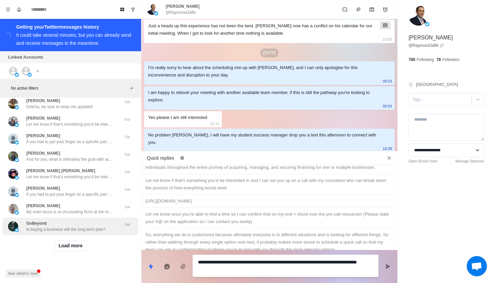
scroll to position [222, 0]
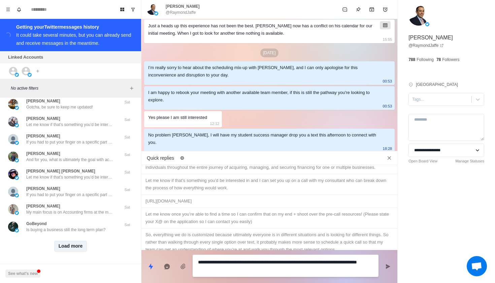
click at [71, 248] on button "Load more" at bounding box center [70, 246] width 33 height 11
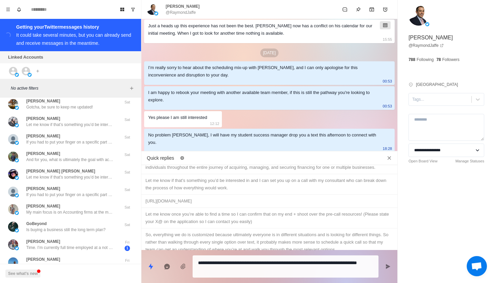
scroll to position [0, 0]
click at [389, 160] on icon "Close quick replies" at bounding box center [389, 158] width 7 height 7
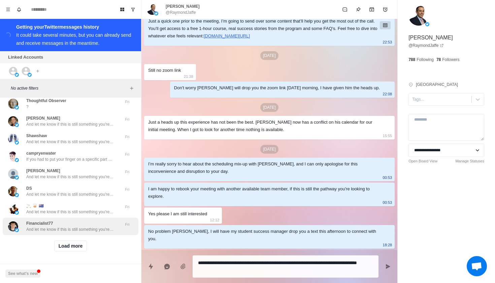
scroll to position [573, 0]
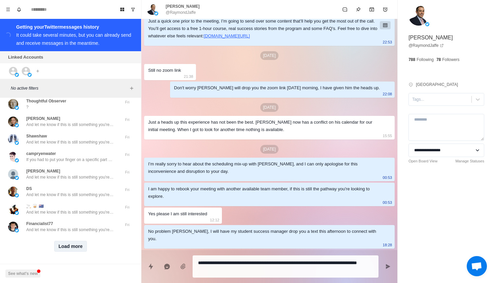
click at [74, 243] on button "Load more" at bounding box center [70, 246] width 33 height 11
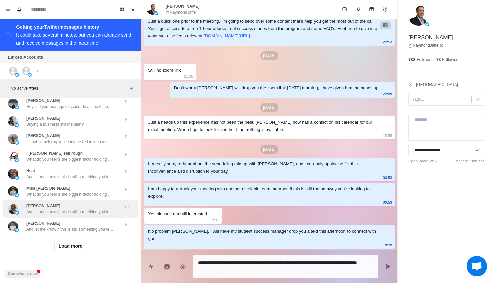
scroll to position [923, 0]
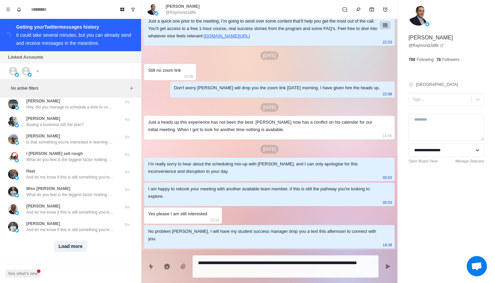
click at [74, 243] on button "Load more" at bounding box center [70, 246] width 33 height 11
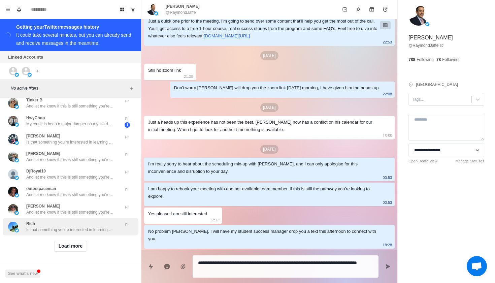
scroll to position [1274, 0]
click at [74, 243] on button "Load more" at bounding box center [70, 246] width 33 height 11
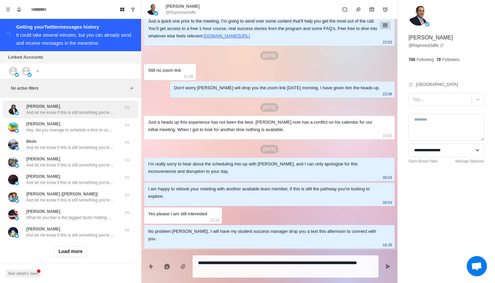
scroll to position [1625, 0]
click at [74, 247] on button "Load more" at bounding box center [70, 252] width 33 height 11
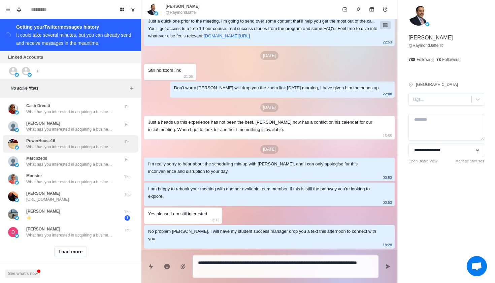
click at [74, 246] on button "Load more" at bounding box center [70, 251] width 33 height 11
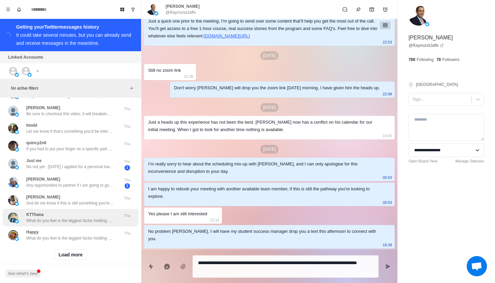
scroll to position [2326, 0]
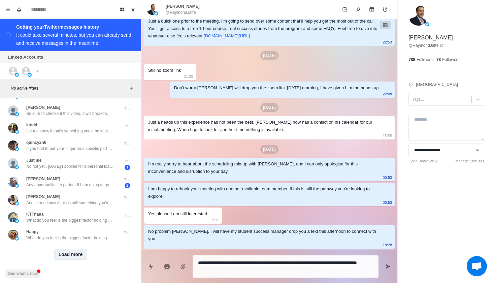
click at [74, 249] on button "Load more" at bounding box center [70, 254] width 33 height 11
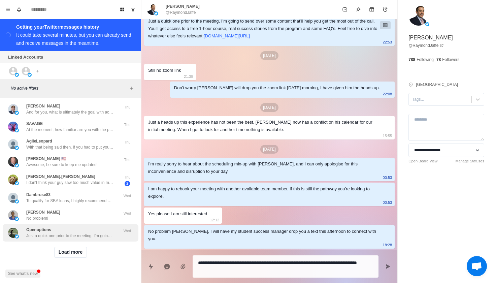
click at [74, 247] on button "Load more" at bounding box center [70, 252] width 33 height 11
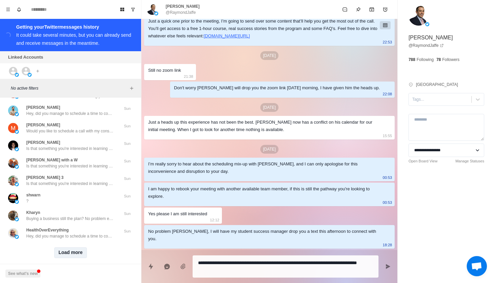
scroll to position [3036, 0]
click at [78, 248] on button "Load more" at bounding box center [70, 253] width 33 height 11
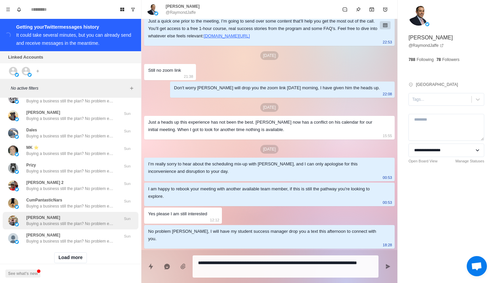
scroll to position [3383, 0]
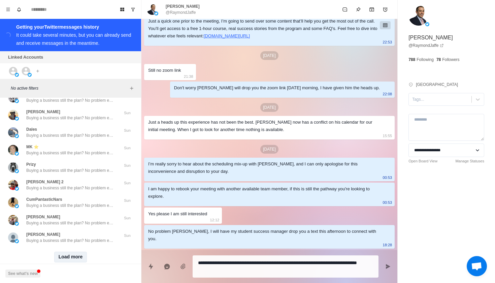
click at [82, 252] on button "Load more" at bounding box center [70, 257] width 33 height 11
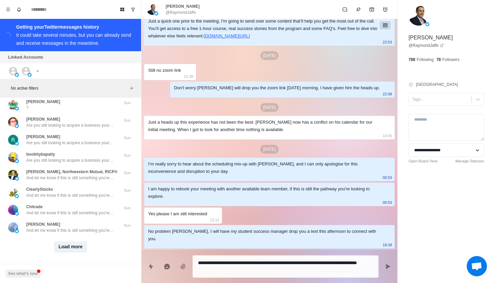
click at [79, 246] on button "Load more" at bounding box center [70, 246] width 33 height 11
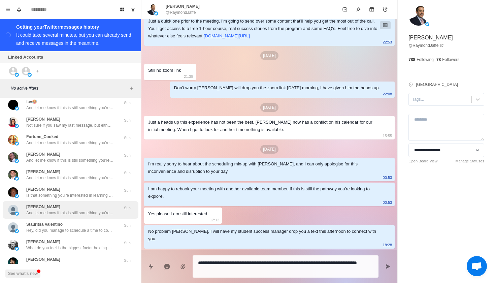
scroll to position [3974, 0]
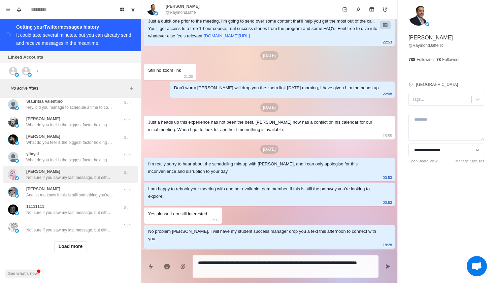
click at [79, 246] on button "Load more" at bounding box center [70, 246] width 33 height 11
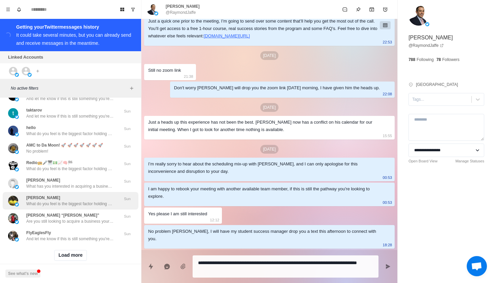
scroll to position [4436, 0]
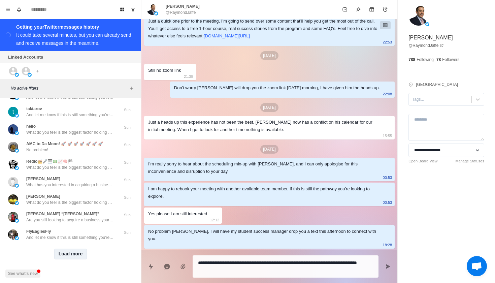
click at [76, 252] on button "Load more" at bounding box center [70, 254] width 33 height 11
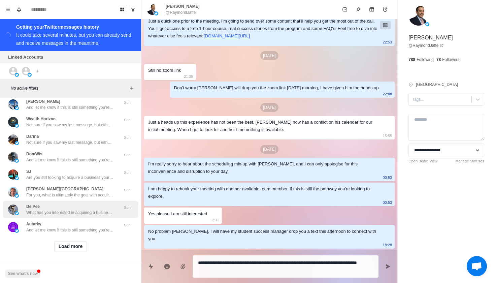
scroll to position [4794, 0]
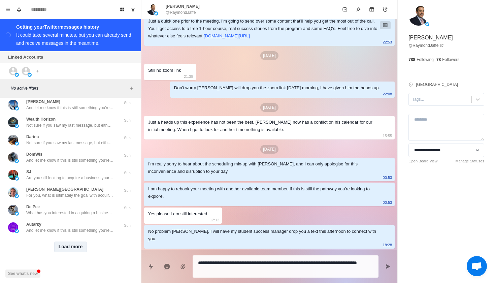
click at [77, 244] on button "Load more" at bounding box center [70, 246] width 33 height 11
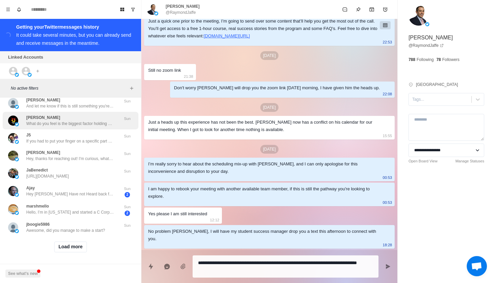
click at [77, 244] on button "Load more" at bounding box center [70, 246] width 33 height 11
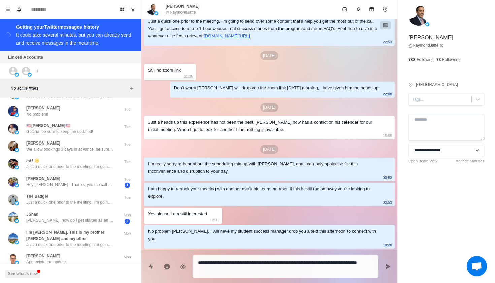
scroll to position [2816, 0]
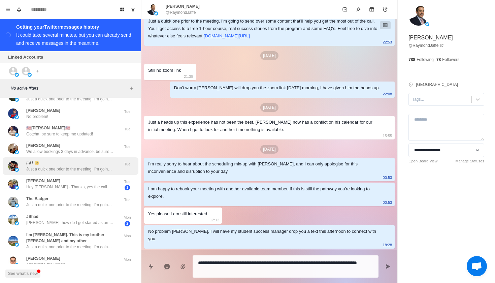
click at [88, 160] on div "/-\/ \ 🤫 Just a quick one prior to the meeting, I’m going to send over some con…" at bounding box center [70, 166] width 88 height 12
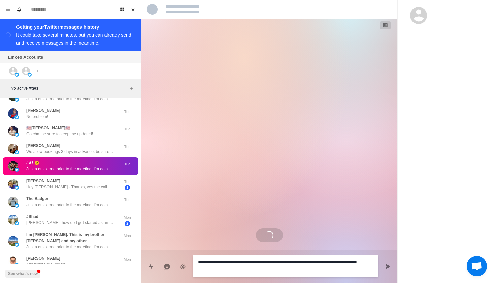
scroll to position [0, 0]
type textarea "*"
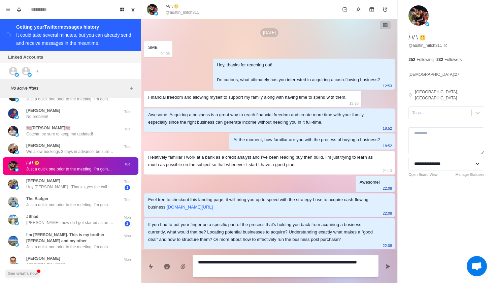
scroll to position [299, 0]
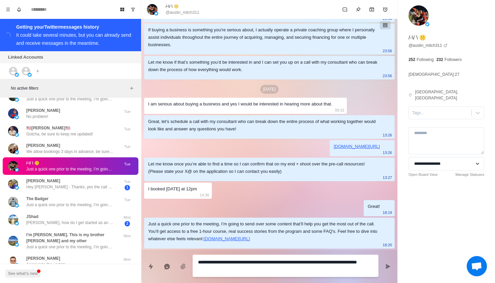
type textarea "*"
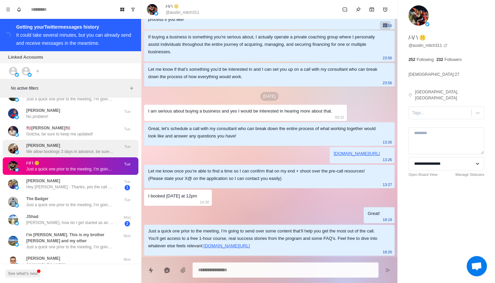
click at [87, 149] on p "We allow bookings 3 days in advance, be sure to monitor the link!" at bounding box center [70, 152] width 88 height 6
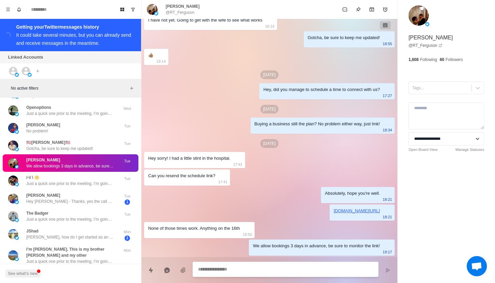
scroll to position [2800, 0]
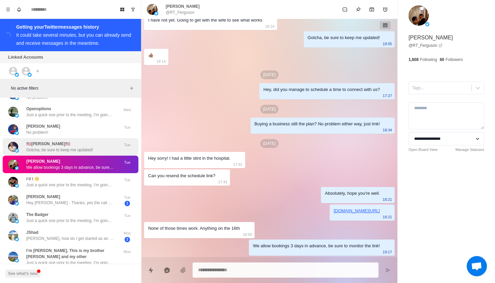
click at [88, 147] on p "Gotcha, be sure to keep me updated!" at bounding box center [59, 150] width 67 height 6
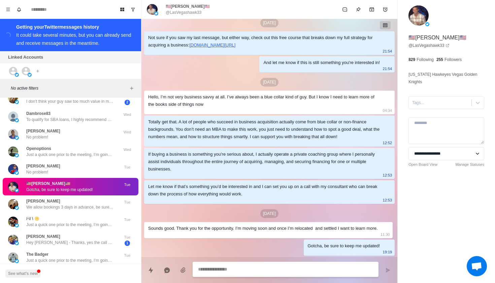
scroll to position [2757, 0]
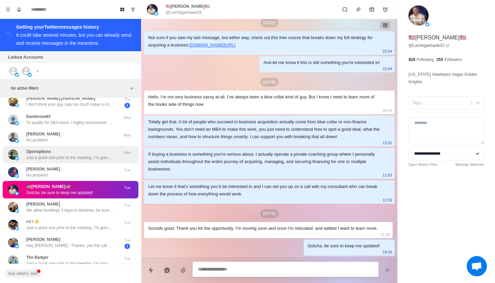
click at [89, 155] on p "Just a quick one prior to the meeting, I’m going to send over some content that…" at bounding box center [70, 158] width 88 height 6
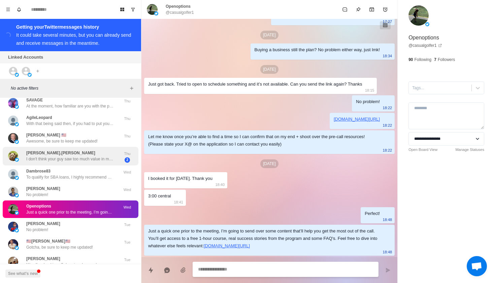
scroll to position [2698, 0]
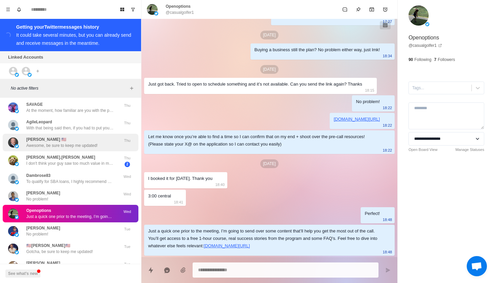
click at [90, 142] on p "Awesome, be sure to keep me updated!" at bounding box center [61, 145] width 71 height 6
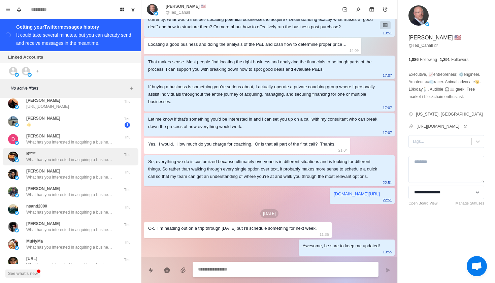
scroll to position [2064, 0]
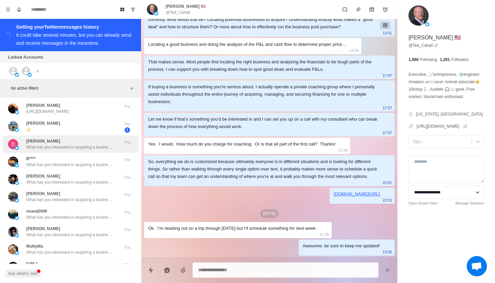
click at [90, 144] on p "What has you interested in acquiring a business, and where are you based? I mig…" at bounding box center [70, 147] width 88 height 6
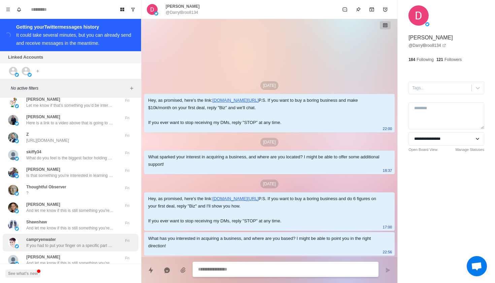
scroll to position [486, 0]
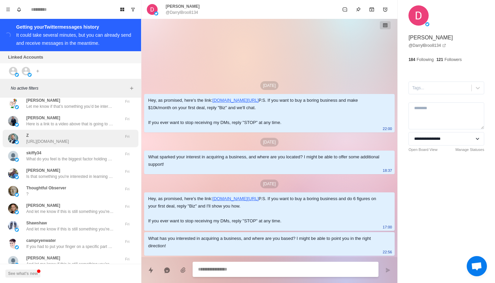
click at [69, 142] on p "[URL][DOMAIN_NAME]" at bounding box center [47, 141] width 43 height 6
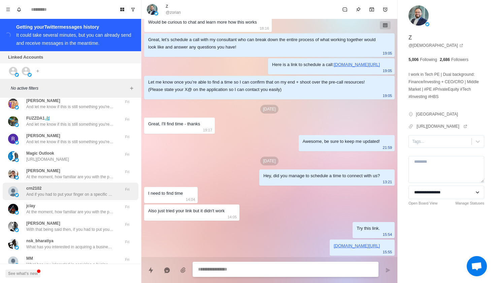
scroll to position [1791, 0]
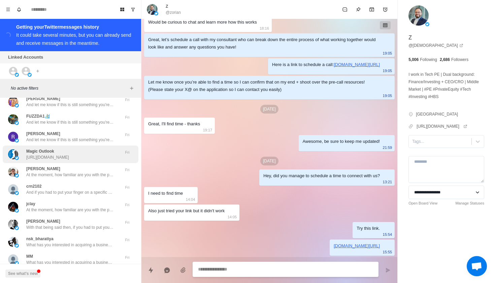
click at [69, 154] on p "[URL][DOMAIN_NAME]" at bounding box center [47, 157] width 43 height 6
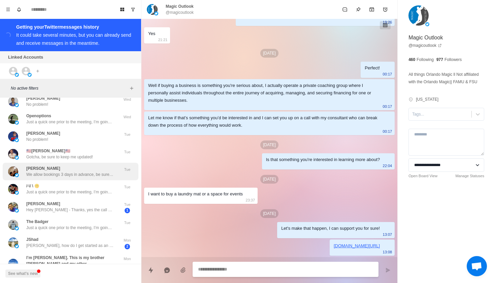
scroll to position [2794, 0]
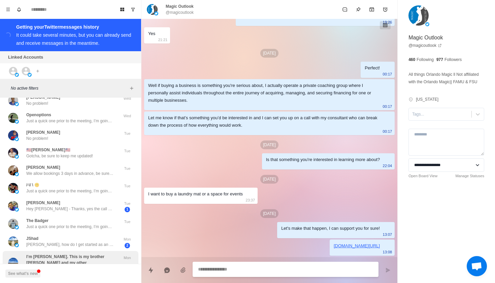
click at [105, 251] on div "I’m [PERSON_NAME]. This is my brother [PERSON_NAME] and my other Just a quick o…" at bounding box center [71, 263] width 136 height 24
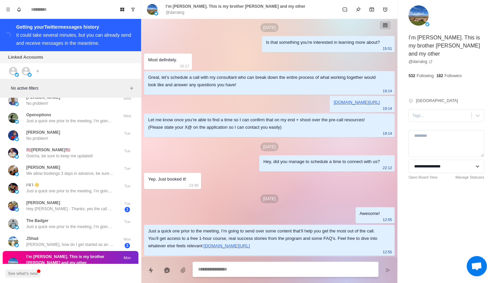
scroll to position [0, 0]
drag, startPoint x: 335, startPoint y: 215, endPoint x: 80, endPoint y: 218, distance: 255.0
click at [80, 224] on p "Just a quick one prior to the meeting, I’m going to send over some content that…" at bounding box center [70, 227] width 88 height 6
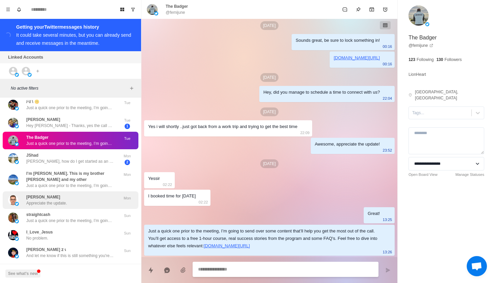
scroll to position [2882, 0]
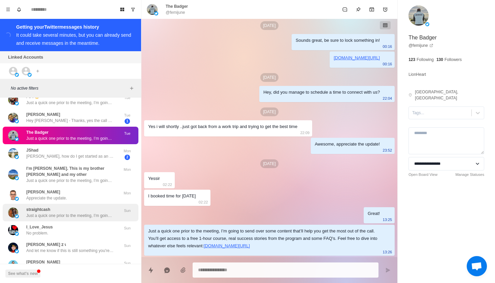
click at [110, 204] on div "straightcash Just a quick one prior to the meeting, I’m going to send over some…" at bounding box center [71, 213] width 136 height 18
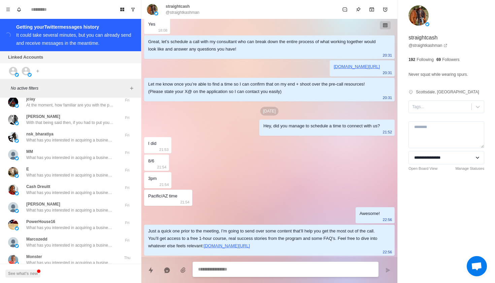
scroll to position [1722, 0]
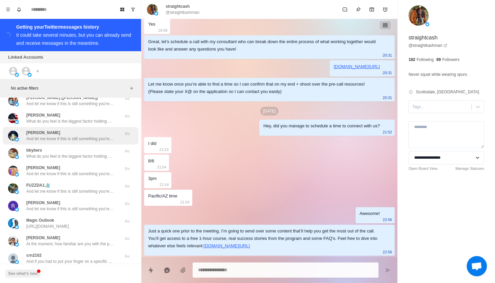
click at [91, 136] on div "[PERSON_NAME] And let me know if this is still something you're interested in! …" at bounding box center [71, 136] width 136 height 18
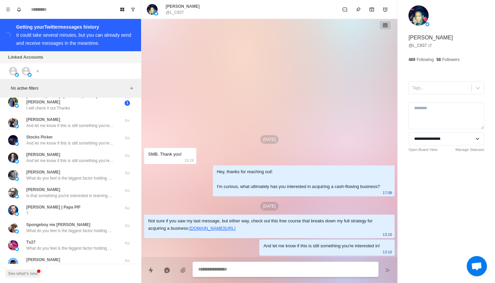
scroll to position [1334, 0]
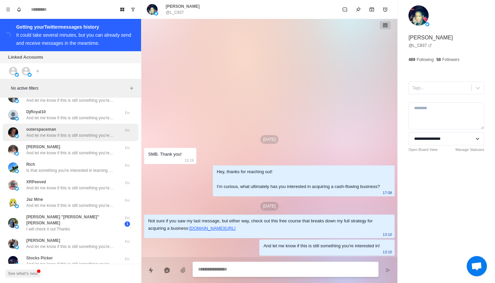
click at [91, 136] on p "And let me know if this is still something you're interested in!" at bounding box center [70, 135] width 88 height 6
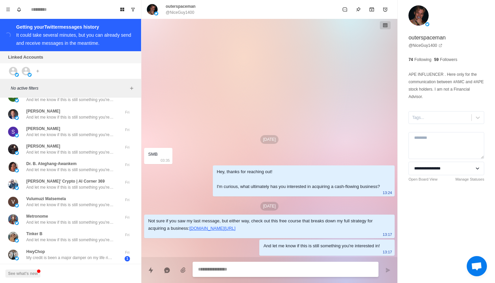
scroll to position [1071, 0]
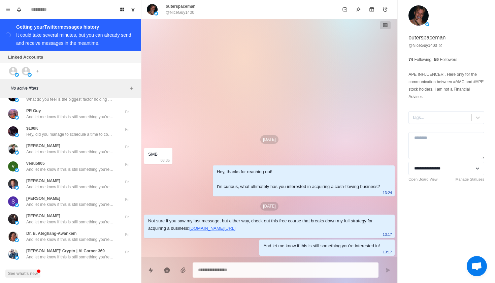
click at [91, 136] on p "Hey, did you manage to schedule a time to connect with us?" at bounding box center [70, 134] width 88 height 6
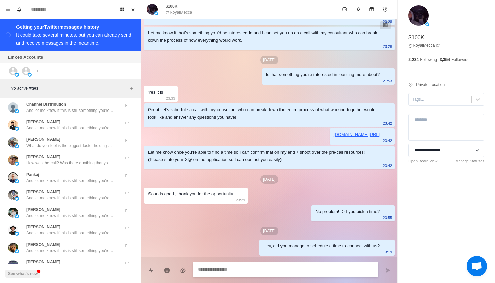
scroll to position [643, 0]
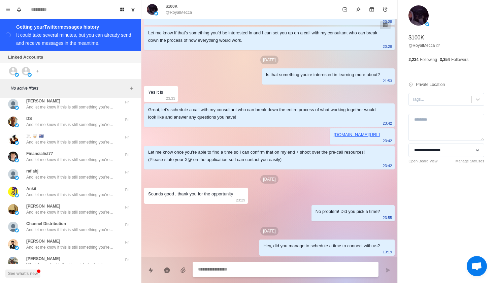
click at [91, 136] on div "🚬 🥃 🇳🇿 And let me know if this is still something you're interested in!" at bounding box center [70, 139] width 88 height 12
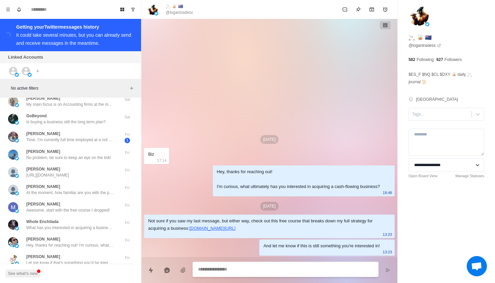
scroll to position [177, 0]
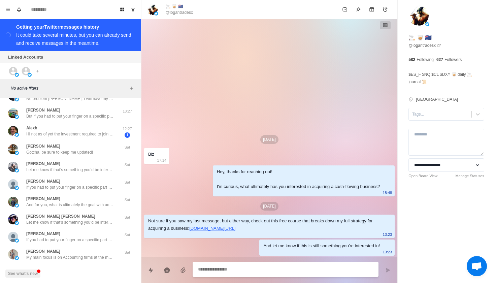
click at [91, 136] on p "Hi not as of yet the investment required to join the group is not tenable right…" at bounding box center [70, 134] width 88 height 6
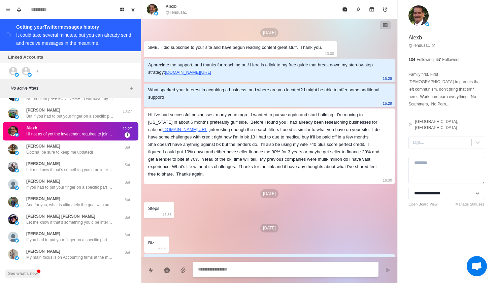
scroll to position [595, 0]
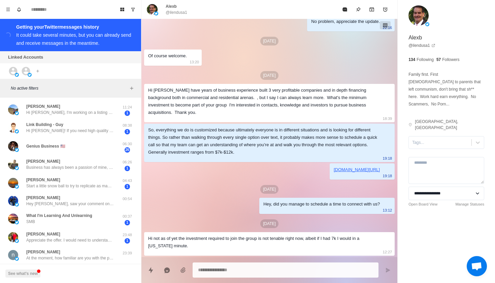
click at [91, 136] on div "Link Building - Guy Hi [PERSON_NAME]! If you need high quality &amp; permanent …" at bounding box center [71, 128] width 136 height 19
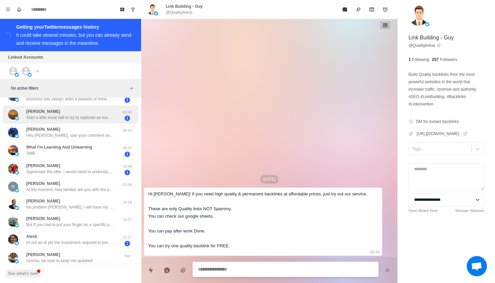
scroll to position [69, 0]
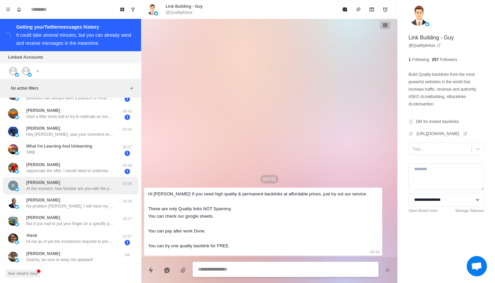
click at [87, 187] on p "At the moment, how familiar are you with the process of buying a business?" at bounding box center [70, 189] width 88 height 6
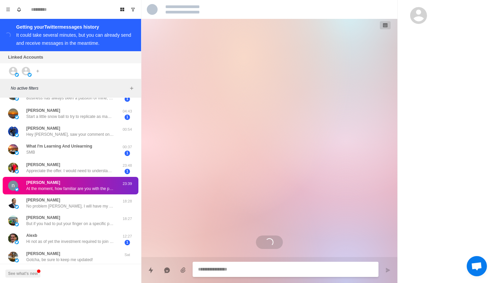
scroll to position [190, 0]
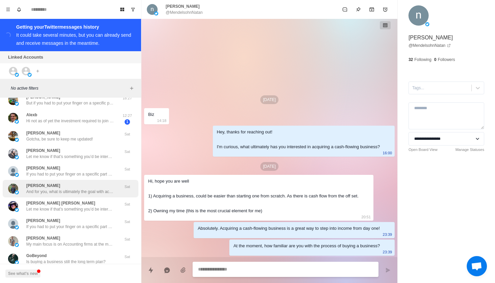
click at [87, 187] on div "[PERSON_NAME] And for you, what is ultimately the goal with acquiring a busines…" at bounding box center [70, 189] width 88 height 12
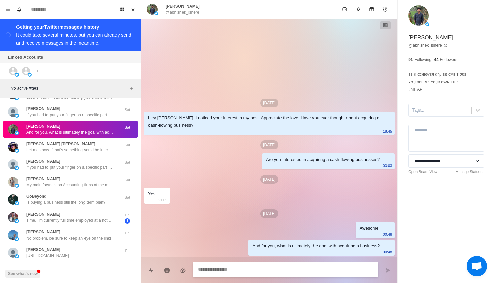
scroll to position [323, 0]
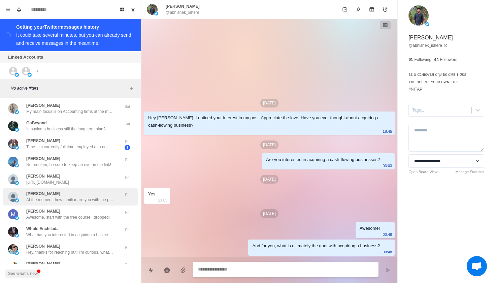
click at [87, 188] on div "[PERSON_NAME] At the moment, how familiar are you with the process of buying a …" at bounding box center [71, 197] width 136 height 18
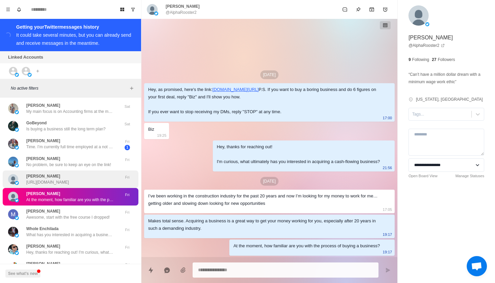
click at [69, 176] on div "[PERSON_NAME] [URL][DOMAIN_NAME]" at bounding box center [47, 179] width 43 height 12
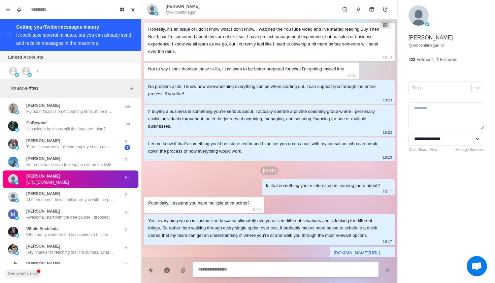
scroll to position [320, 0]
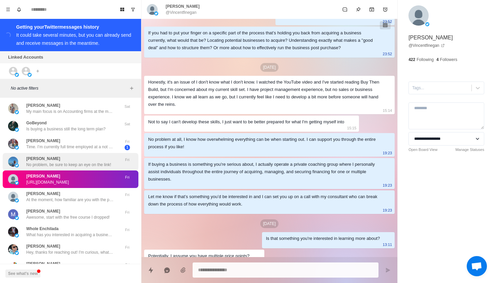
click at [84, 160] on div "[PERSON_NAME] No problem, be sure to keep an eye on the link!" at bounding box center [68, 162] width 85 height 12
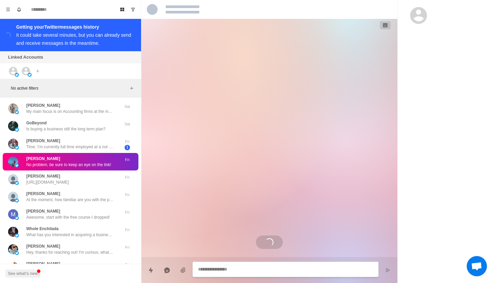
scroll to position [386, 0]
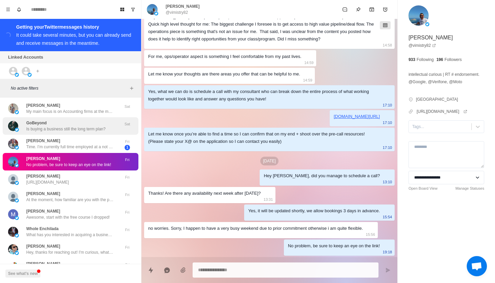
click at [85, 126] on p "Is buying a business still the long term plan?" at bounding box center [65, 129] width 79 height 6
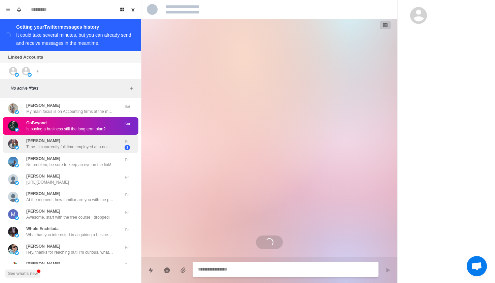
click at [83, 145] on p "Time. I’m currently full time employed at a not for profit (but making a good s…" at bounding box center [70, 147] width 88 height 6
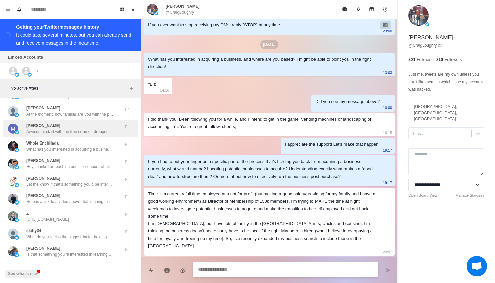
scroll to position [410, 0]
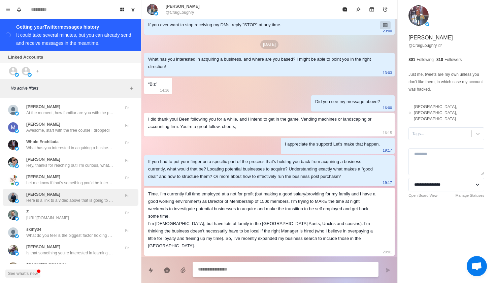
click at [76, 199] on p "Here is a link to a video above that is going to outline in more depth, what we…" at bounding box center [70, 200] width 88 height 6
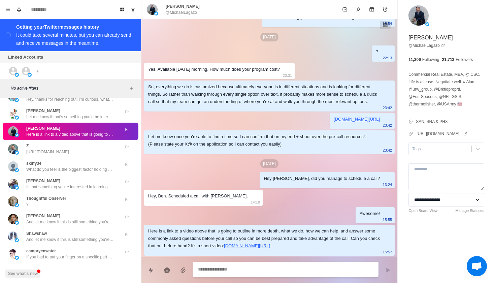
scroll to position [477, 0]
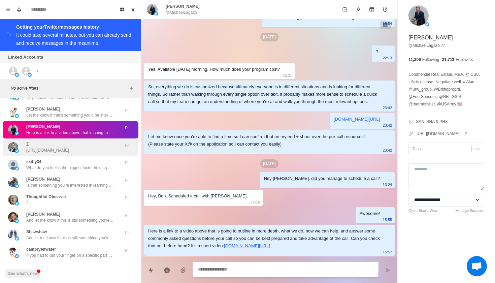
click at [69, 146] on div "Z [URL][DOMAIN_NAME]" at bounding box center [47, 147] width 43 height 12
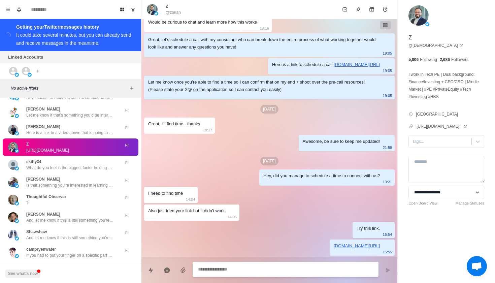
scroll to position [0, 0]
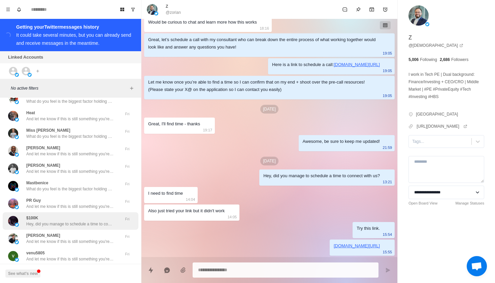
click at [80, 220] on div "$100K Hey, did you manage to schedule a time to connect with us?" at bounding box center [70, 221] width 88 height 12
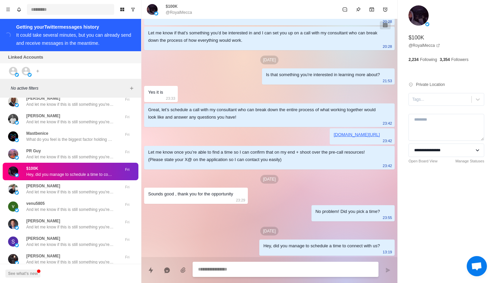
type textarea "*"
click at [64, 8] on input at bounding box center [70, 9] width 87 height 11
type input "***"
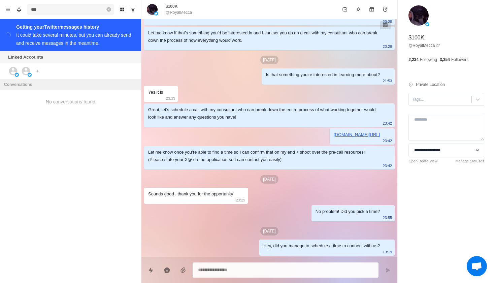
drag, startPoint x: 44, startPoint y: 11, endPoint x: 0, endPoint y: 11, distance: 44.1
click at [0, 11] on div "Board View Tools Archived Chats Mark many as read Keyboard shortcuts Team Setti…" at bounding box center [70, 9] width 141 height 19
type textarea "*"
type input "**"
type textarea "*"
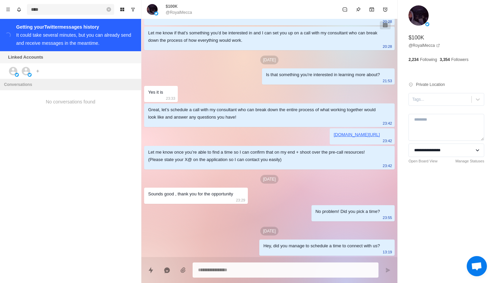
type input "****"
type textarea "*"
click at [108, 10] on icon "Remove search" at bounding box center [108, 9] width 4 height 4
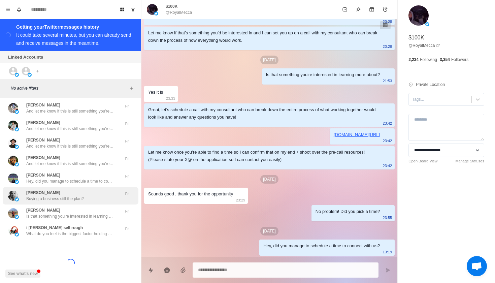
scroll to position [852, 0]
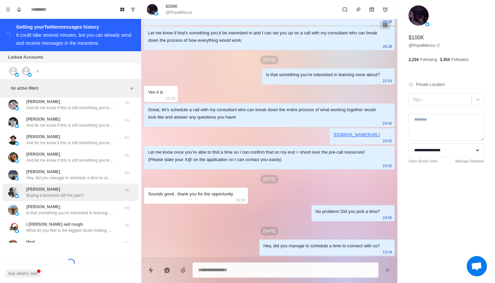
click at [64, 196] on p "Buying a business still the plan?" at bounding box center [55, 195] width 58 height 6
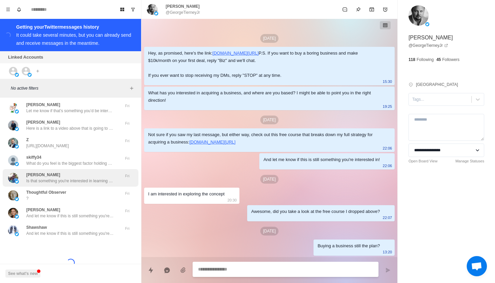
scroll to position [465, 0]
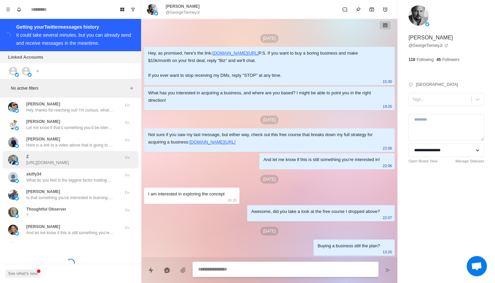
click at [69, 160] on p "[URL][DOMAIN_NAME]" at bounding box center [47, 163] width 43 height 6
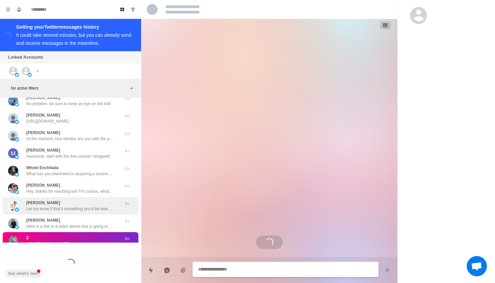
scroll to position [348, 0]
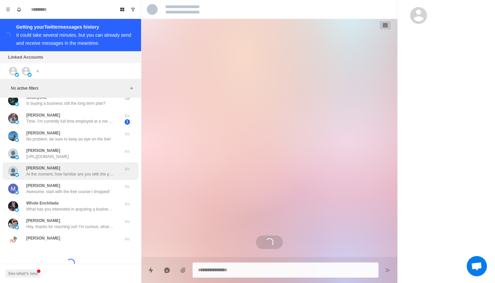
click at [89, 173] on p "At the moment, how familiar are you with the process of buying a business?" at bounding box center [70, 174] width 88 height 6
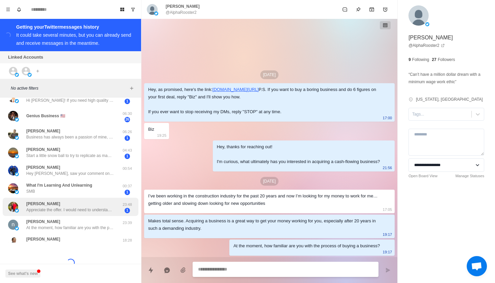
scroll to position [28, 0]
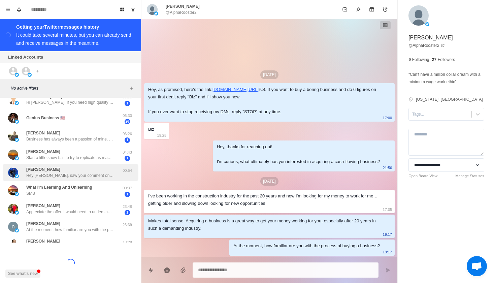
click at [97, 172] on p "Hey [PERSON_NAME], saw your comment on BowtieBrokes thread about the Kratom reh…" at bounding box center [70, 175] width 88 height 6
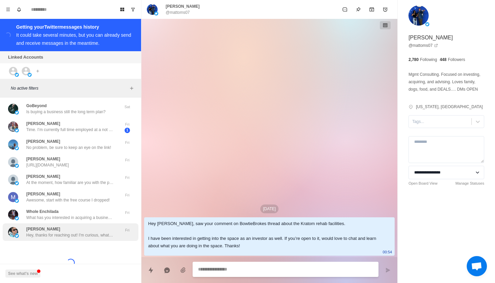
scroll to position [330, 0]
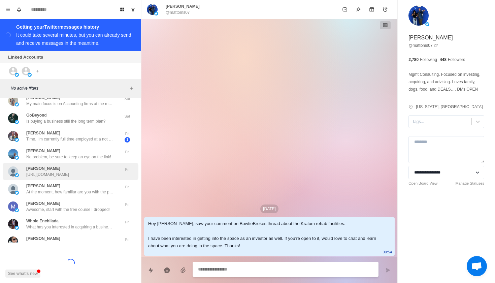
click at [69, 171] on p "[URL][DOMAIN_NAME]" at bounding box center [47, 174] width 43 height 6
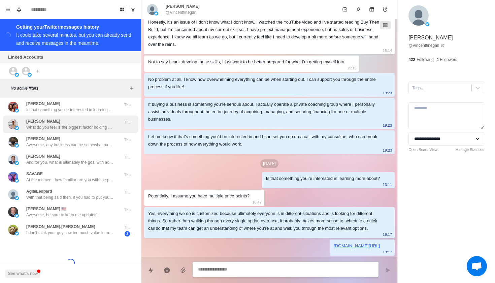
scroll to position [2629, 0]
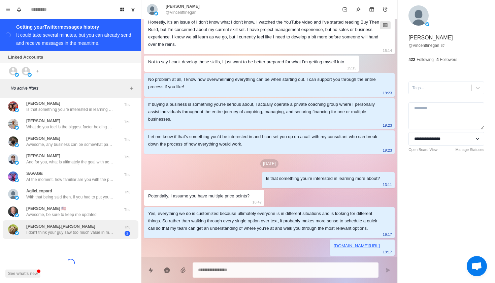
click at [98, 223] on div "[PERSON_NAME].[PERSON_NAME] don't think your guy saw too much value in me, im C…" at bounding box center [70, 229] width 88 height 12
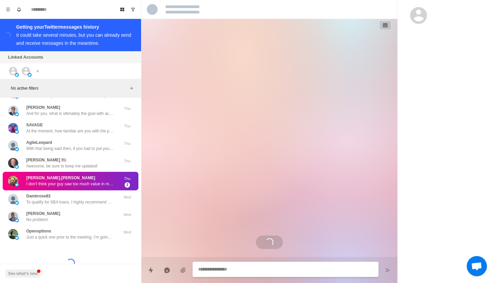
scroll to position [2680, 0]
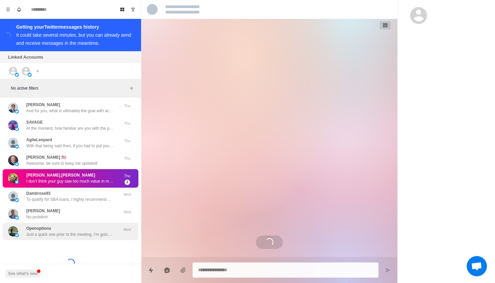
click at [98, 223] on div "Openoptions Just a quick one prior to the meeting, I’m going to send over some …" at bounding box center [71, 232] width 136 height 18
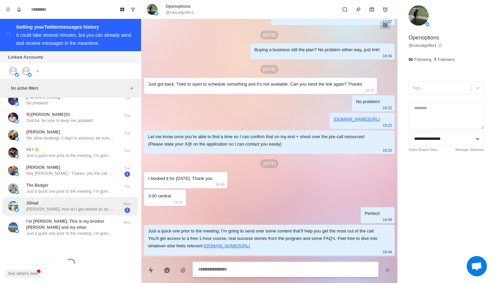
scroll to position [2828, 0]
click at [98, 219] on p "I’m [PERSON_NAME]. This is my brother [PERSON_NAME] and my other" at bounding box center [72, 225] width 93 height 12
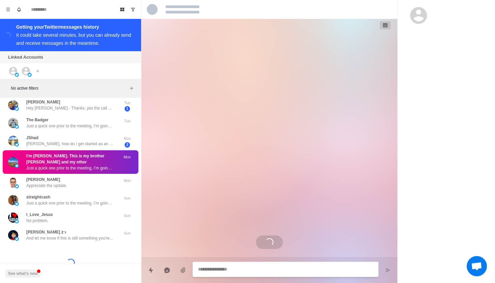
scroll to position [574, 0]
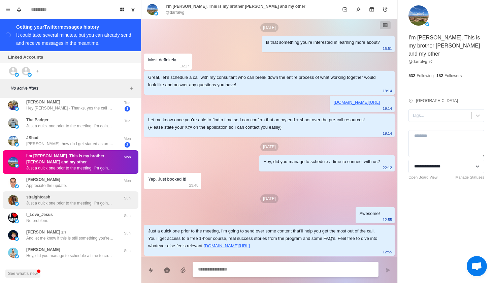
click at [92, 194] on div "straightcash Just a quick one prior to the meeting, I’m going to send over some…" at bounding box center [70, 200] width 88 height 12
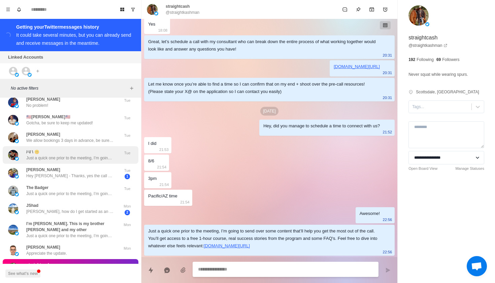
scroll to position [2852, 0]
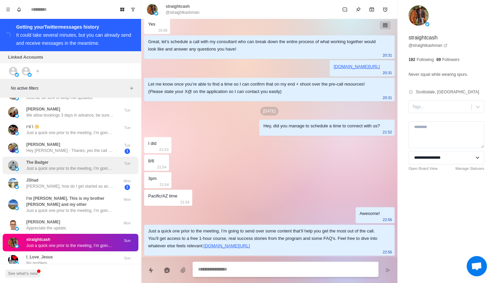
click at [75, 159] on div "The Badger Just a quick one prior to the meeting, I’m going to send over some c…" at bounding box center [70, 165] width 88 height 12
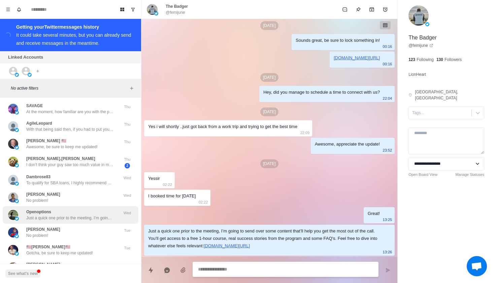
scroll to position [2672, 0]
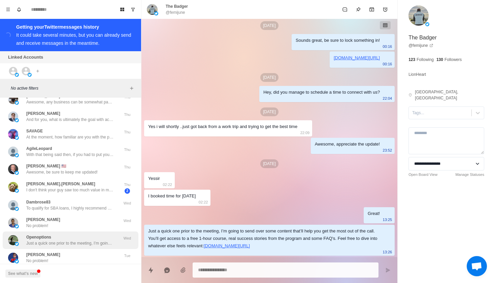
click at [69, 240] on p "Just a quick one prior to the meeting, I’m going to send over some content that…" at bounding box center [70, 243] width 88 height 6
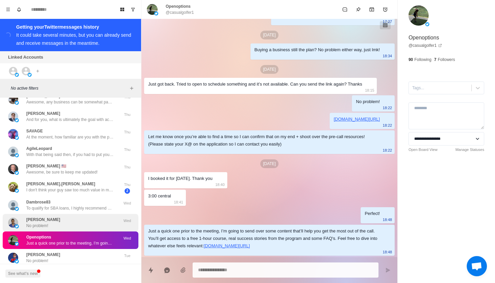
click at [85, 217] on div "[PERSON_NAME] No problem!" at bounding box center [63, 223] width 111 height 12
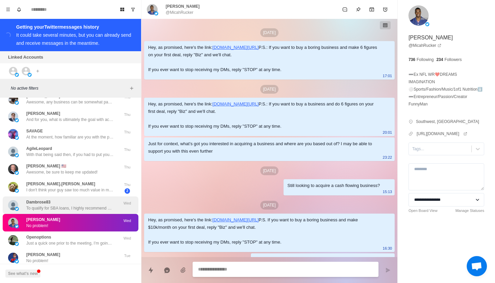
scroll to position [634, 0]
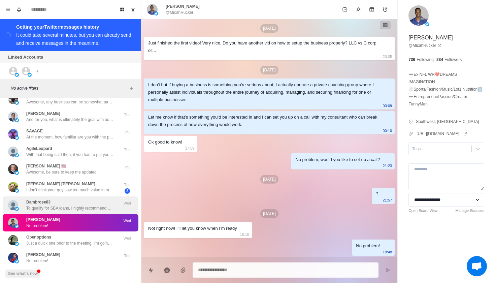
click at [86, 199] on div "Dambrose83 To qualify for SBA loans, I highly recommend having a minimum of $25…" at bounding box center [70, 205] width 88 height 12
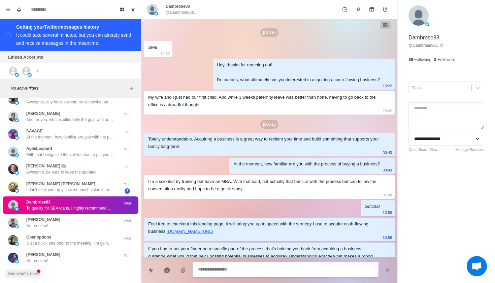
scroll to position [68, 0]
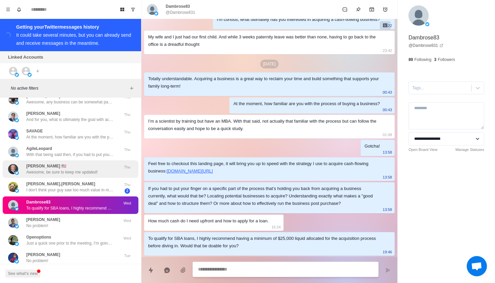
click at [85, 163] on div "[PERSON_NAME] 🇺🇸 Awesome, be sure to keep me updated!" at bounding box center [61, 169] width 71 height 12
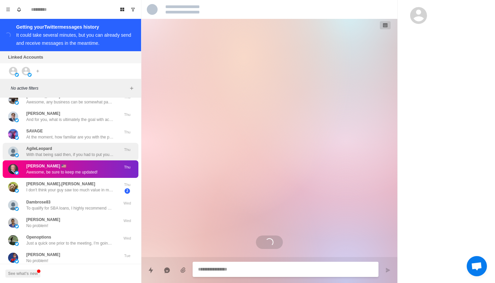
scroll to position [263, 0]
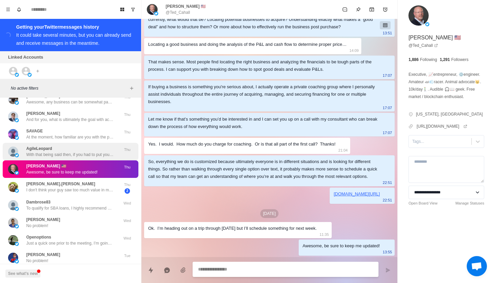
click at [85, 152] on p "With that being said then, if you had to put your finger on a specific part of …" at bounding box center [70, 155] width 88 height 6
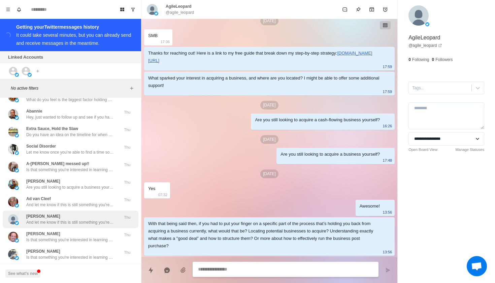
scroll to position [2461, 0]
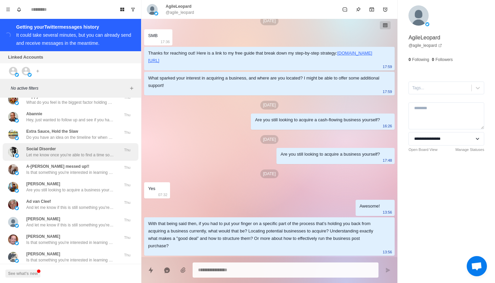
click at [76, 152] on p "Let me know once you’re able to find a time so I can confirm that on my end + s…" at bounding box center [70, 155] width 88 height 6
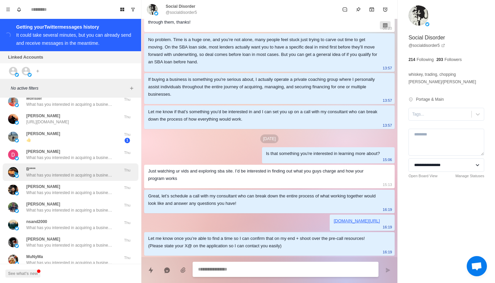
scroll to position [2053, 0]
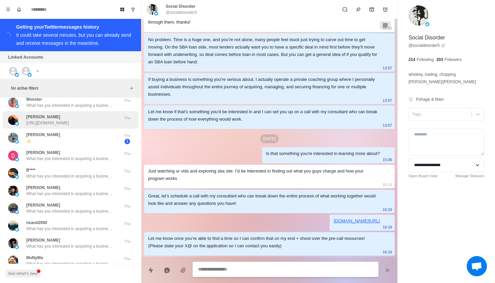
click at [65, 120] on p "[URL][DOMAIN_NAME]" at bounding box center [47, 123] width 43 height 6
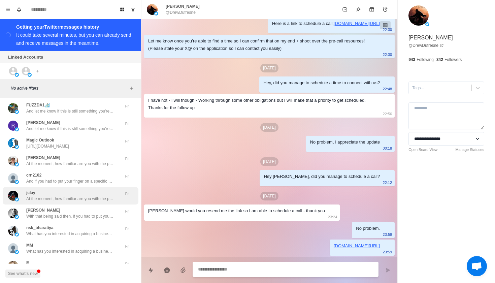
scroll to position [1801, 0]
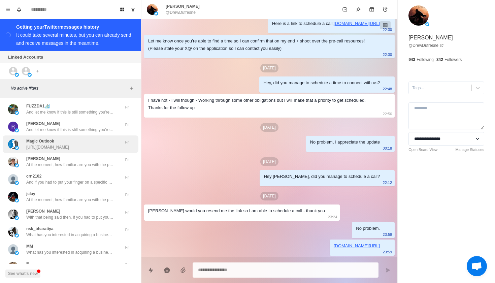
click at [85, 144] on div "Magic Outlook [URL][DOMAIN_NAME] Fri" at bounding box center [71, 144] width 136 height 18
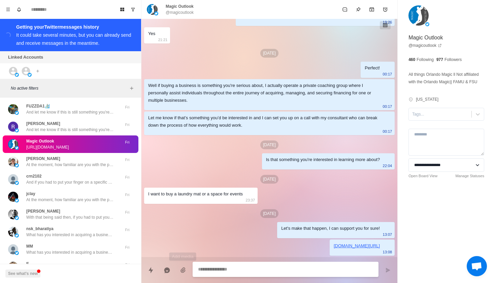
scroll to position [477, 0]
type textarea "*"
click at [219, 269] on textarea at bounding box center [285, 269] width 175 height 10
type textarea "*"
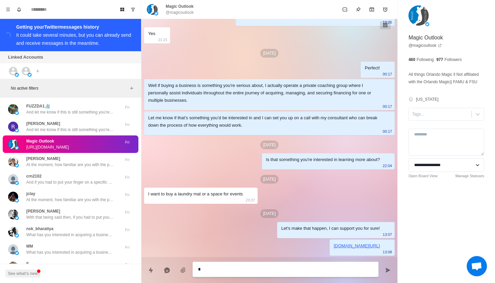
type textarea "**"
type textarea "*"
type textarea "***"
type textarea "*"
type textarea "****"
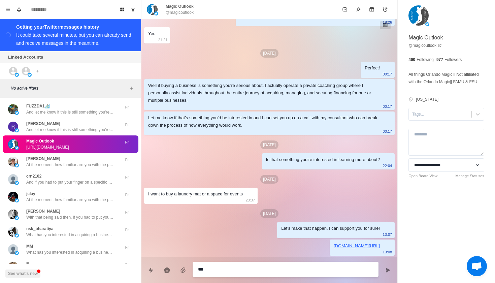
type textarea "*"
type textarea "****"
type textarea "*"
type textarea "******"
type textarea "*"
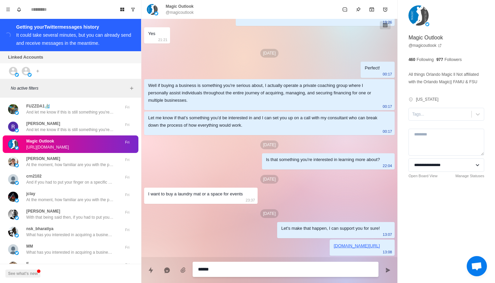
type textarea "*******"
type textarea "*"
type textarea "********"
type textarea "*"
type textarea "********"
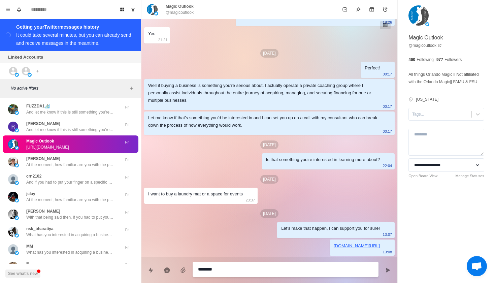
type textarea "*"
type textarea "**********"
type textarea "*"
type textarea "**********"
type textarea "*"
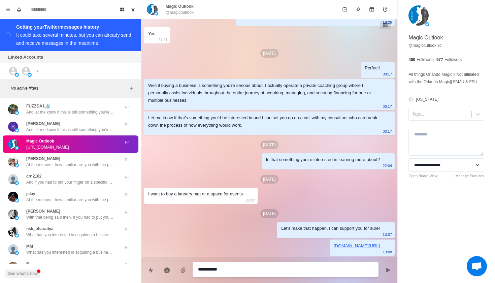
type textarea "**********"
type textarea "*"
type textarea "**********"
type textarea "*"
type textarea "**********"
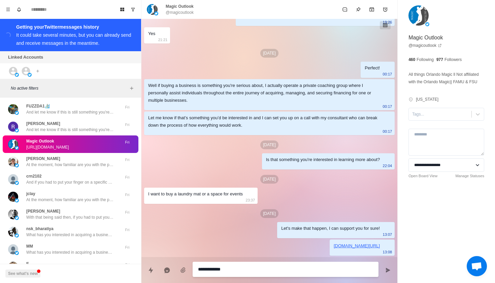
type textarea "*"
type textarea "**********"
type textarea "*"
type textarea "**********"
type textarea "*"
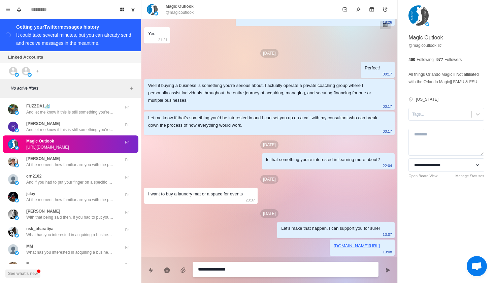
type textarea "**********"
type textarea "*"
type textarea "**********"
type textarea "*"
type textarea "**********"
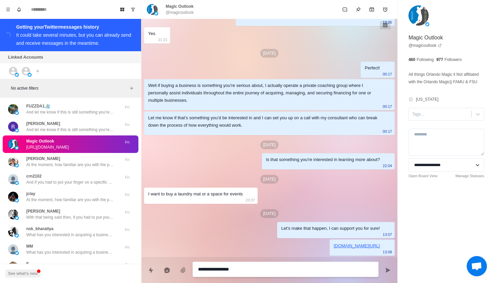
type textarea "*"
type textarea "**********"
type textarea "*"
type textarea "**********"
type textarea "*"
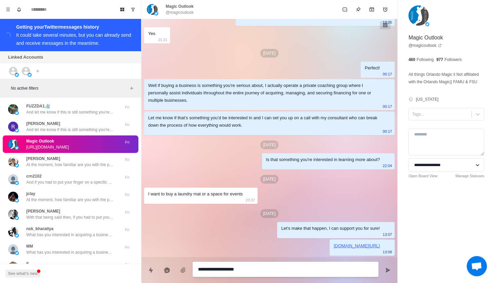
type textarea "**********"
type textarea "*"
type textarea "**********"
type textarea "*"
type textarea "**********"
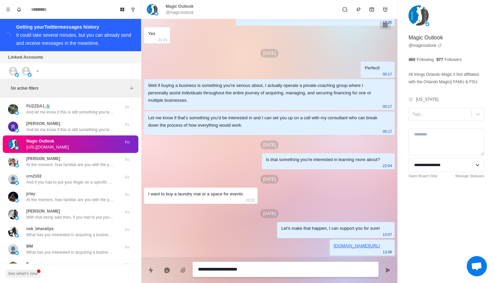
type textarea "*"
type textarea "**********"
type textarea "*"
type textarea "**********"
type textarea "*"
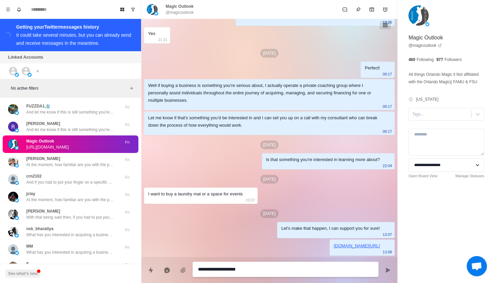
type textarea "**********"
type textarea "*"
type textarea "**********"
type textarea "*"
type textarea "**********"
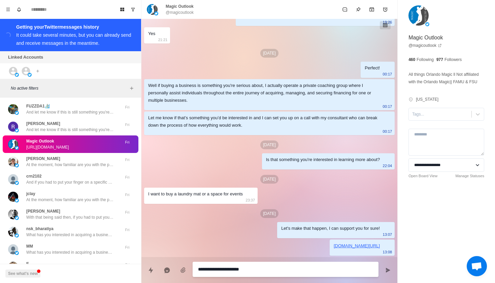
type textarea "*"
type textarea "**********"
type textarea "*"
type textarea "**********"
type textarea "*"
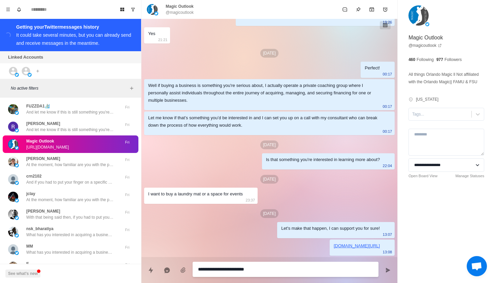
type textarea "**********"
type textarea "*"
type textarea "**********"
type textarea "*"
type textarea "**********"
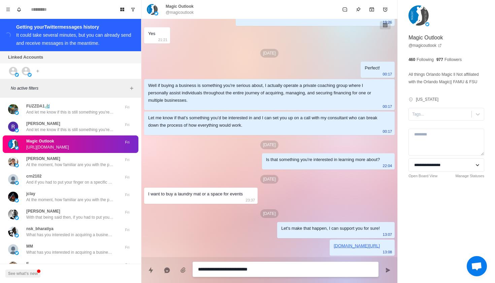
type textarea "*"
type textarea "**********"
type textarea "*"
type textarea "**********"
type textarea "*"
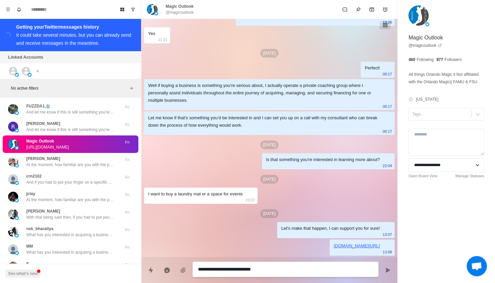
type textarea "**********"
type textarea "*"
type textarea "**********"
type textarea "*"
type textarea "**********"
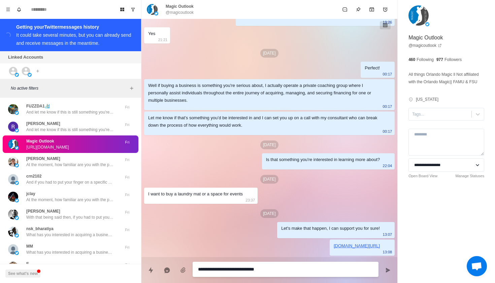
type textarea "*"
type textarea "**********"
type textarea "*"
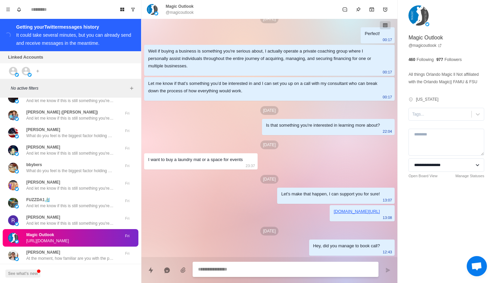
scroll to position [1707, 0]
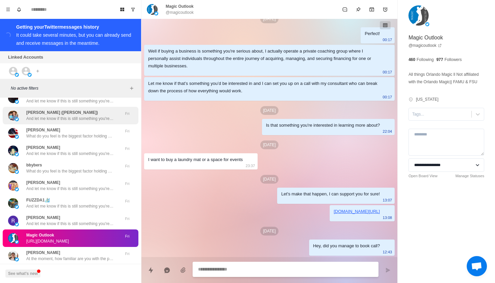
click at [48, 109] on p "[PERSON_NAME] ([PERSON_NAME])" at bounding box center [62, 112] width 72 height 6
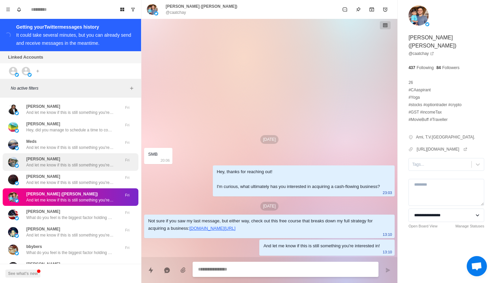
scroll to position [1623, 0]
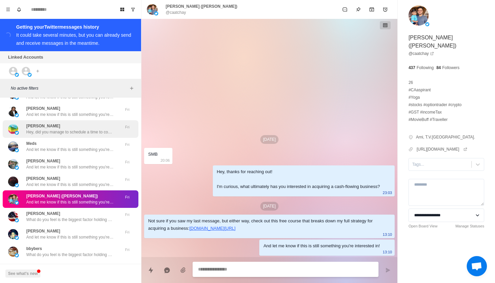
click at [49, 123] on p "[PERSON_NAME]" at bounding box center [43, 126] width 34 height 6
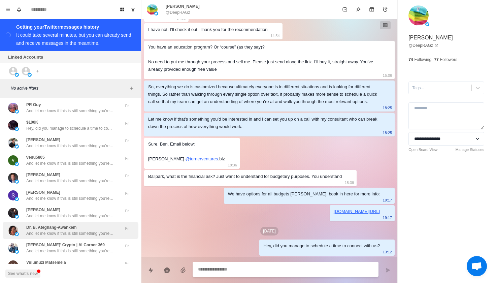
scroll to position [1094, 0]
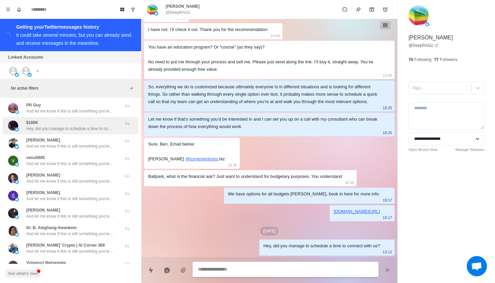
click at [66, 122] on div "$100K Hey, did you manage to schedule a time to connect with us?" at bounding box center [70, 126] width 88 height 12
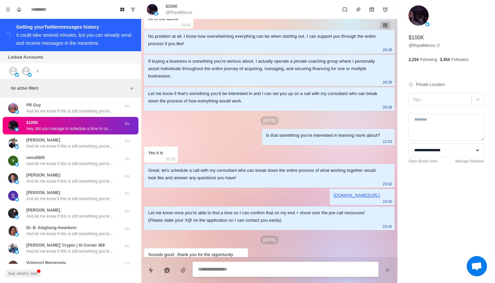
scroll to position [996, 0]
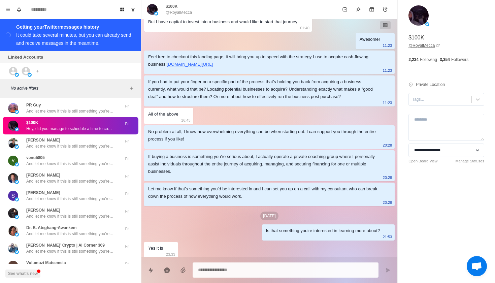
click at [422, 44] on link "@ RoyalMecca" at bounding box center [425, 45] width 32 height 6
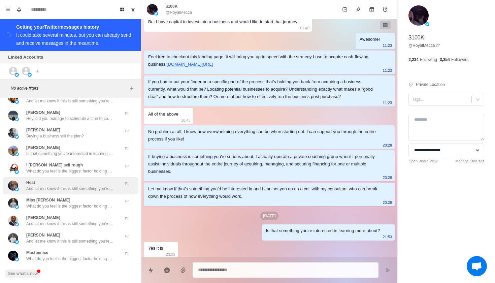
scroll to position [928, 0]
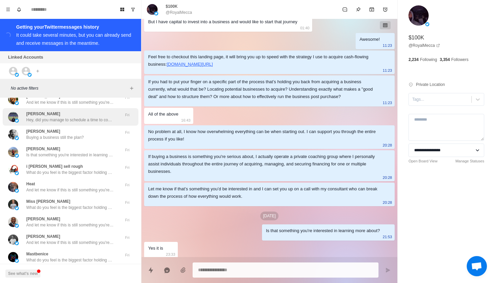
click at [89, 121] on p "Hey, did you manage to schedule a time to connect with us?" at bounding box center [70, 120] width 88 height 6
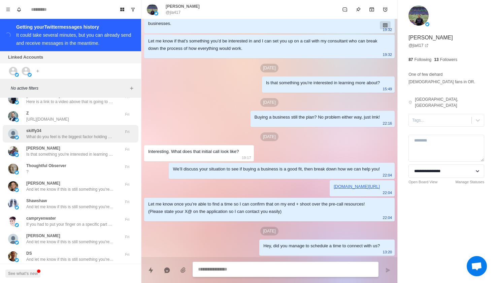
scroll to position [524, 0]
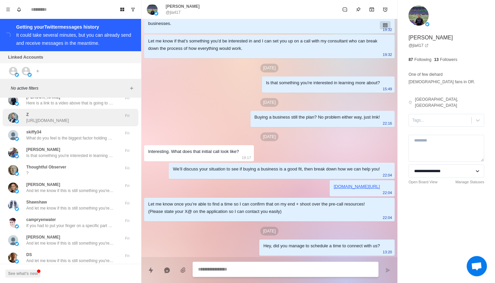
click at [69, 121] on p "[URL][DOMAIN_NAME]" at bounding box center [47, 121] width 43 height 6
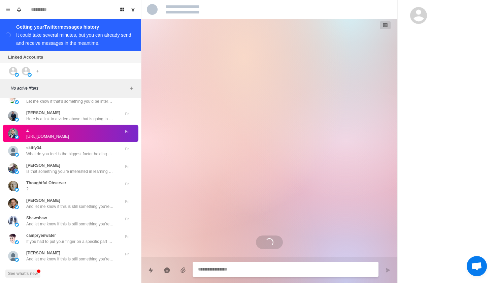
scroll to position [508, 0]
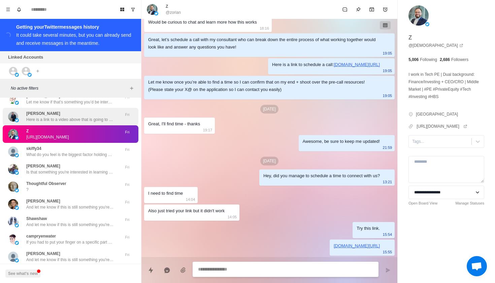
click at [89, 120] on p "Here is a link to a video above that is going to outline in more depth, what we…" at bounding box center [70, 120] width 88 height 6
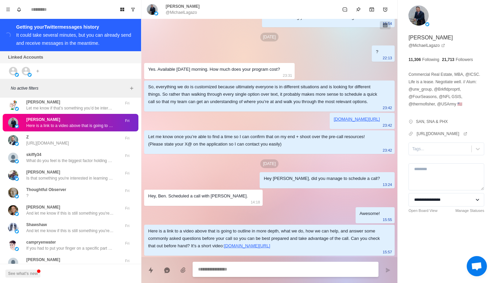
scroll to position [496, 0]
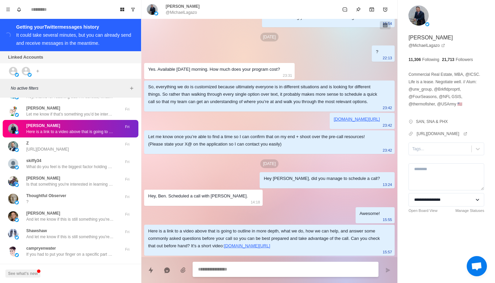
click at [89, 120] on div "[PERSON_NAME] Here is a link to a video above that is going to outline in more …" at bounding box center [71, 129] width 136 height 18
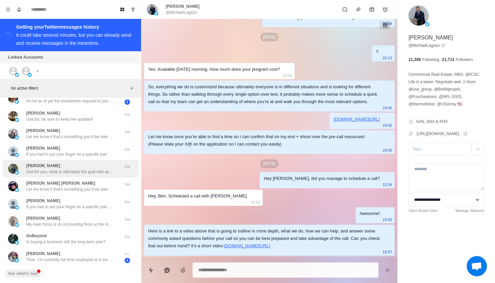
scroll to position [224, 0]
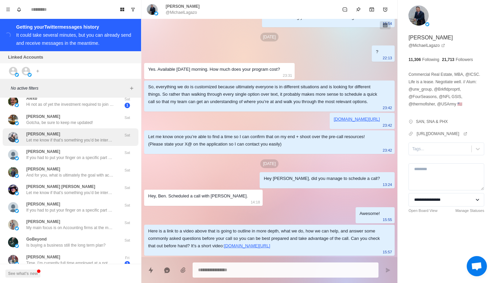
click at [85, 137] on p "Let me know if that’s something you’d be interested in and I can set you up on …" at bounding box center [70, 140] width 88 height 6
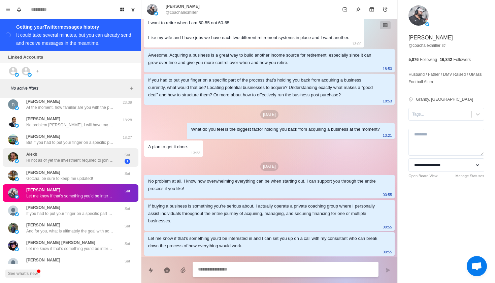
scroll to position [166, 0]
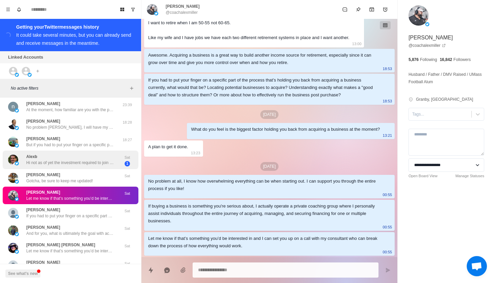
click at [82, 153] on div "Alexb Hi not as of yet the investment required to join the group is not tenable…" at bounding box center [63, 159] width 111 height 13
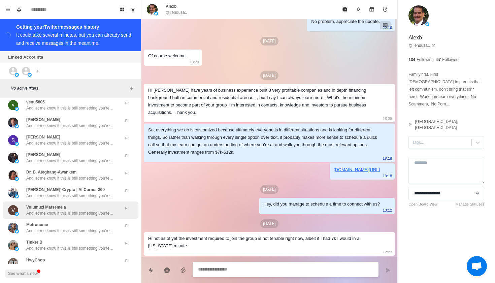
scroll to position [1161, 0]
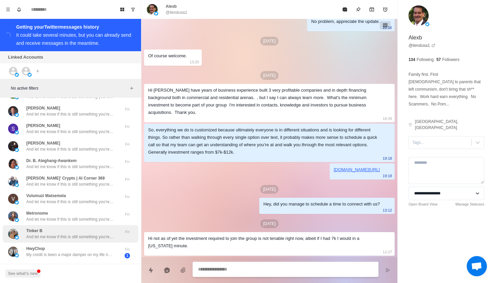
type textarea "*"
